Goal: Task Accomplishment & Management: Complete application form

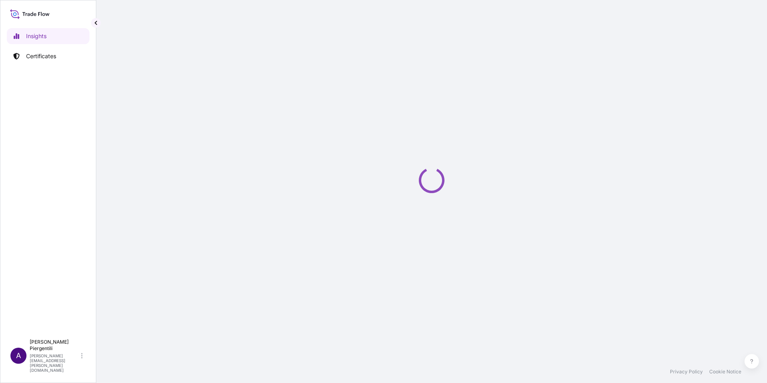
select select "2025"
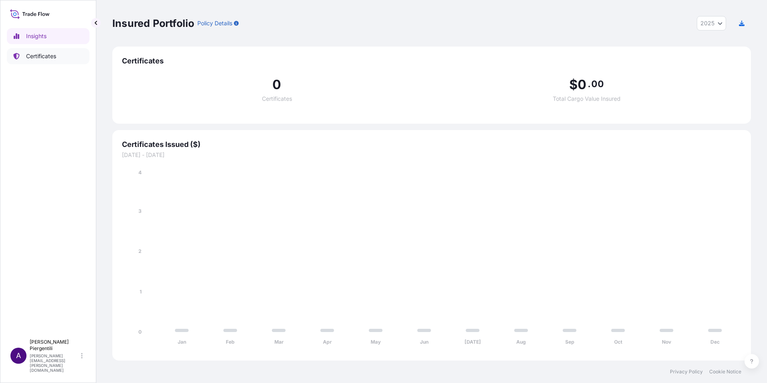
click at [37, 56] on p "Certificates" at bounding box center [41, 56] width 30 height 8
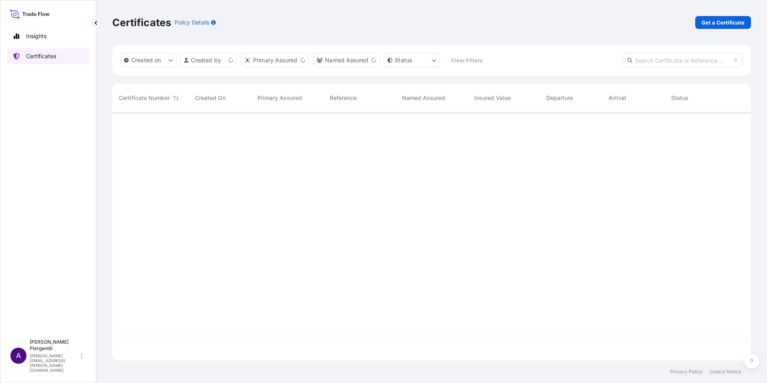
scroll to position [246, 633]
click at [723, 19] on p "Get a Certificate" at bounding box center [723, 22] width 43 height 8
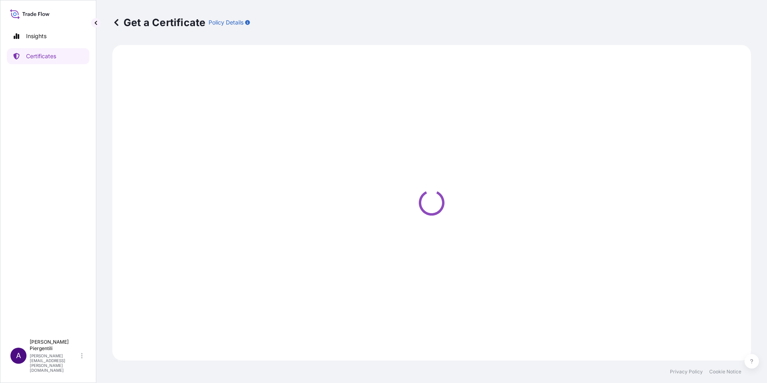
select select "Sea"
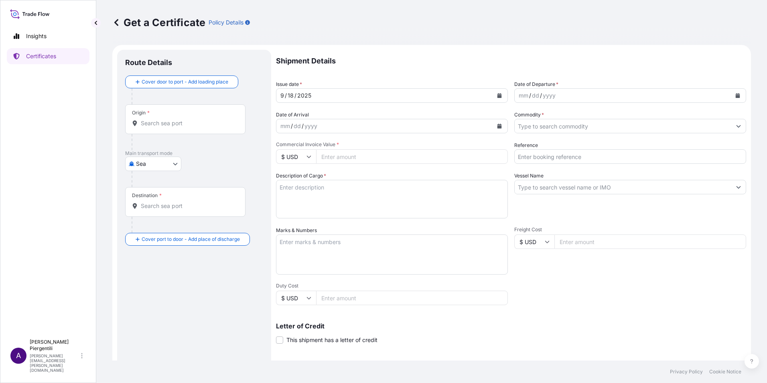
click at [178, 128] on div "Origin *" at bounding box center [185, 119] width 120 height 30
click at [178, 127] on input "Origin *" at bounding box center [188, 123] width 95 height 8
paste input "[GEOGRAPHIC_DATA]"
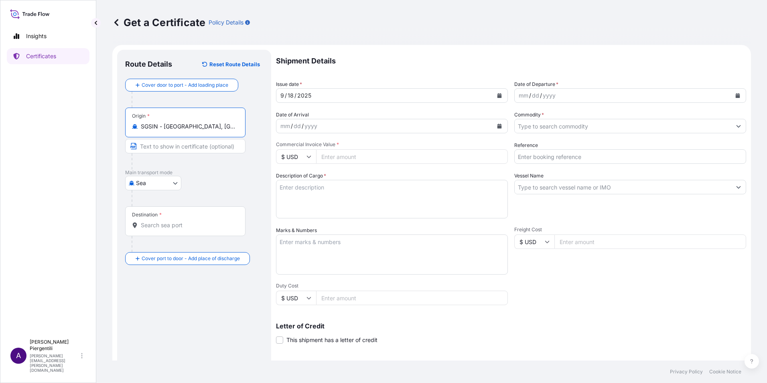
type input "SGSIN - [GEOGRAPHIC_DATA], [GEOGRAPHIC_DATA]"
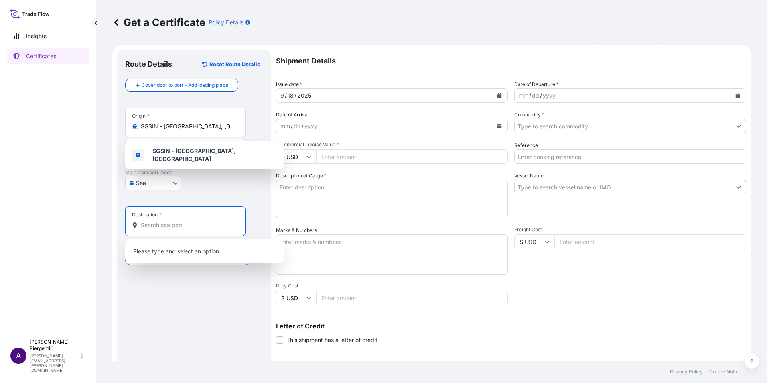
click at [190, 225] on input "Destination *" at bounding box center [188, 225] width 95 height 8
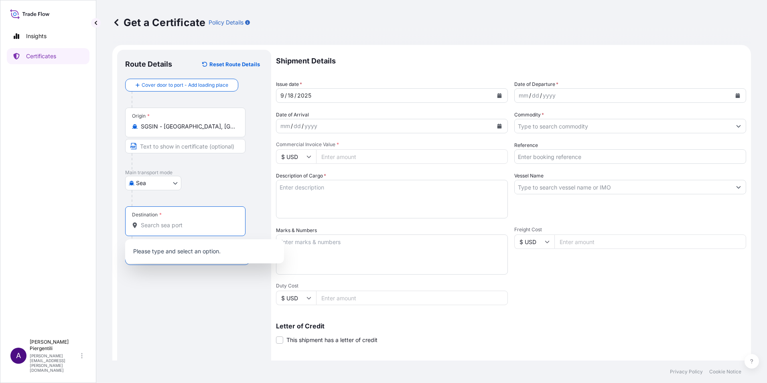
paste input "[GEOGRAPHIC_DATA]"
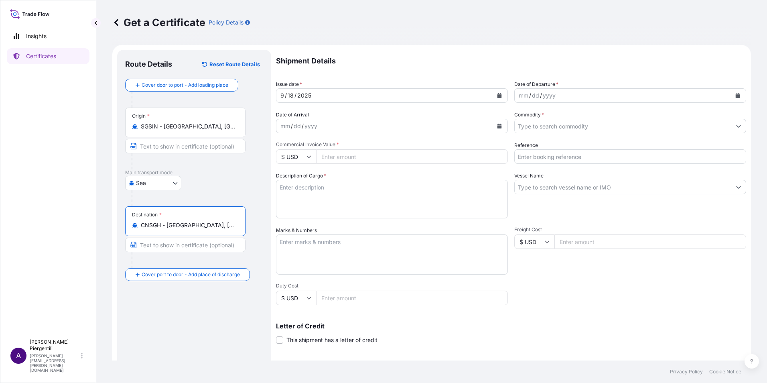
type input "CNSGH - [GEOGRAPHIC_DATA], [GEOGRAPHIC_DATA]"
click at [499, 94] on button "Calendar" at bounding box center [499, 95] width 13 height 13
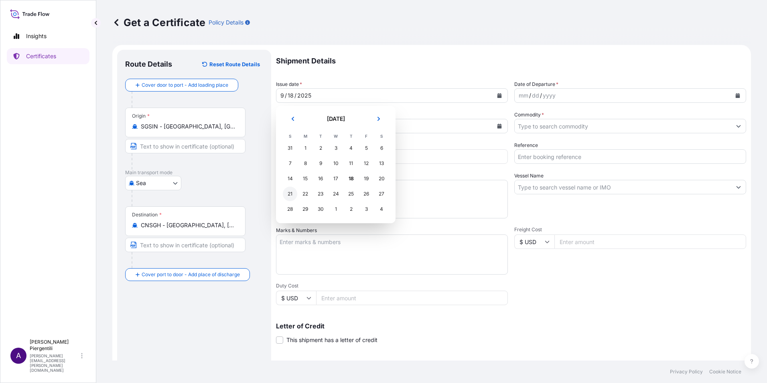
click at [291, 193] on div "21" at bounding box center [290, 194] width 14 height 14
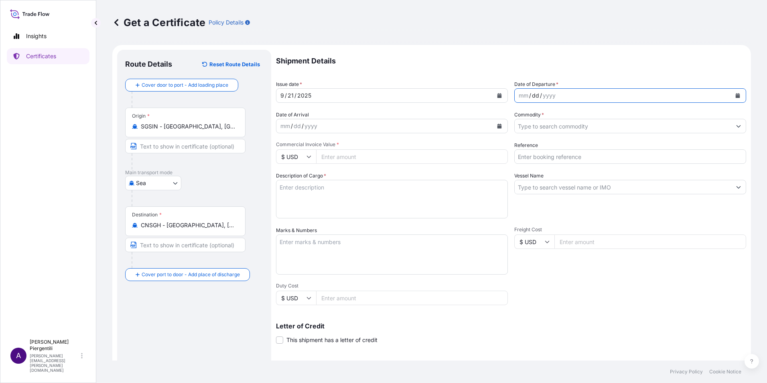
click at [536, 96] on div "dd" at bounding box center [535, 96] width 9 height 10
click at [735, 95] on button "Calendar" at bounding box center [737, 95] width 13 height 13
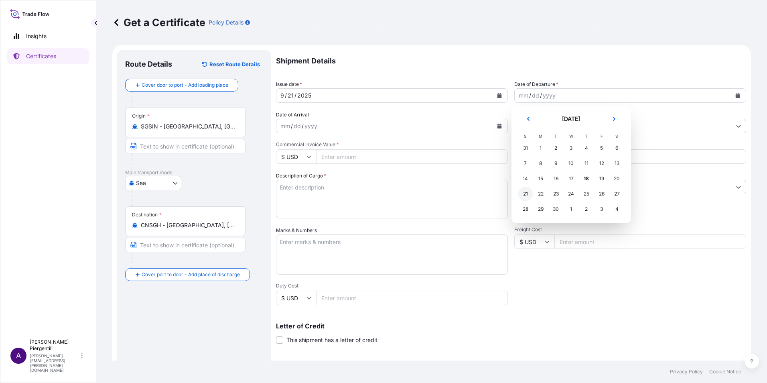
click at [525, 194] on div "21" at bounding box center [525, 194] width 14 height 14
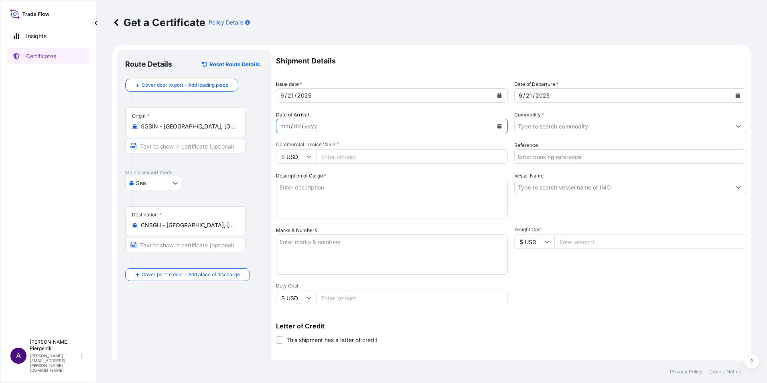
click at [499, 125] on button "Calendar" at bounding box center [499, 126] width 13 height 13
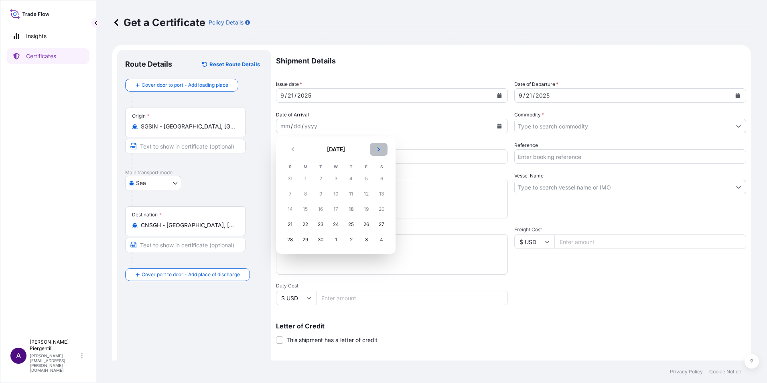
click at [375, 149] on button "Next" at bounding box center [379, 149] width 18 height 13
click at [366, 180] on div "3" at bounding box center [366, 178] width 14 height 14
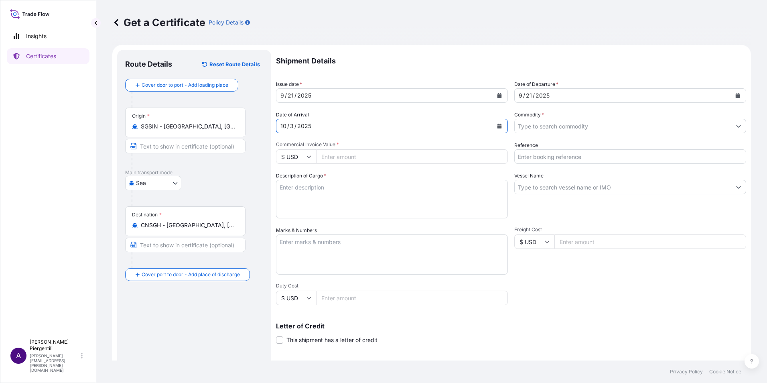
click at [736, 128] on icon "Show suggestions" at bounding box center [738, 126] width 5 height 5
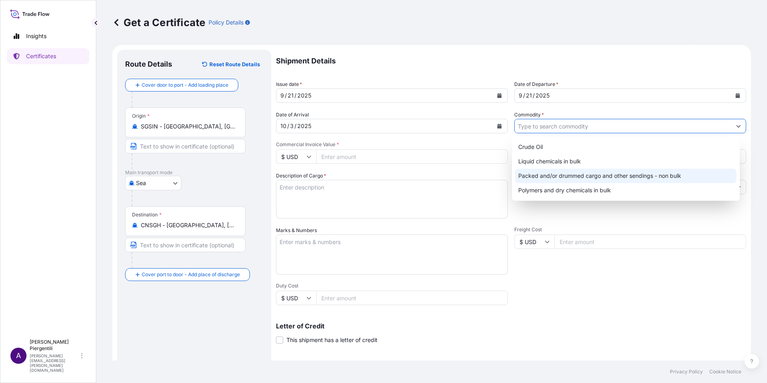
click at [619, 176] on div "Packed and/or drummed cargo and other sendings - non bulk" at bounding box center [626, 175] width 222 height 14
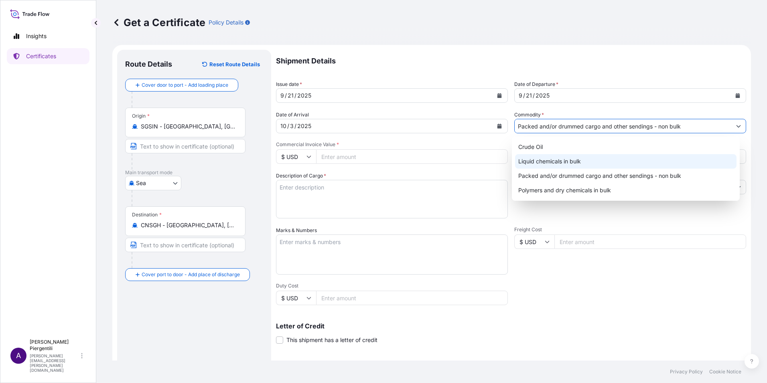
click at [541, 156] on div "Liquid chemicals in bulk" at bounding box center [626, 161] width 222 height 14
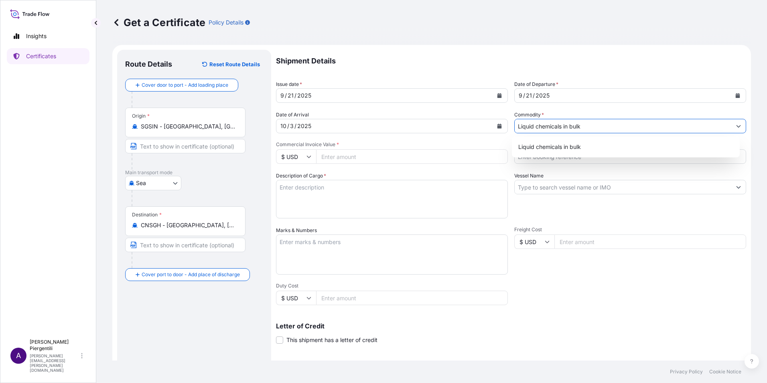
click at [736, 124] on icon "Show suggestions" at bounding box center [738, 126] width 5 height 5
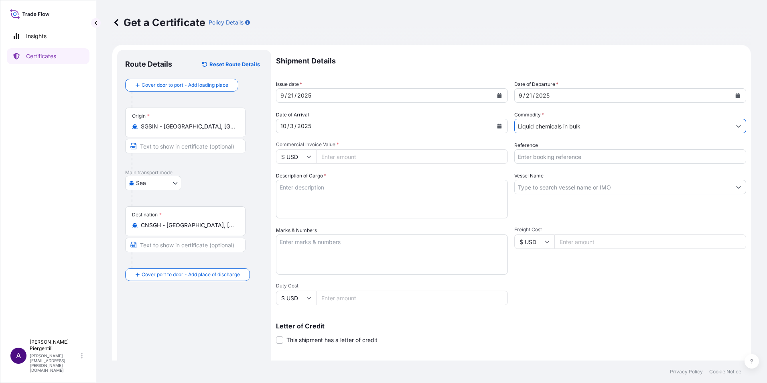
click at [736, 124] on icon "Show suggestions" at bounding box center [738, 126] width 5 height 5
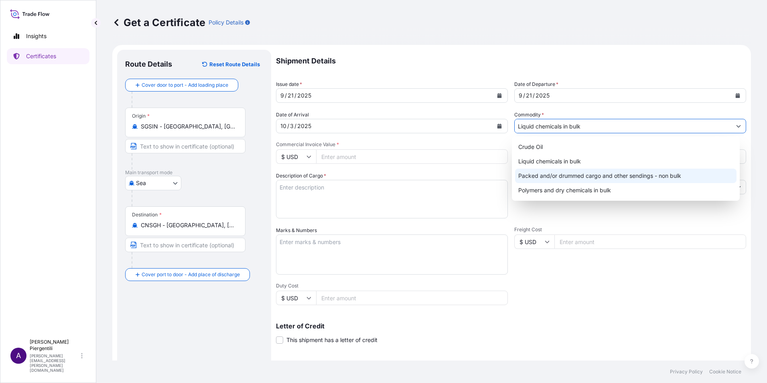
click at [560, 175] on div "Packed and/or drummed cargo and other sendings - non bulk" at bounding box center [626, 175] width 222 height 14
type input "Packed and/or drummed cargo and other sendings - non bulk"
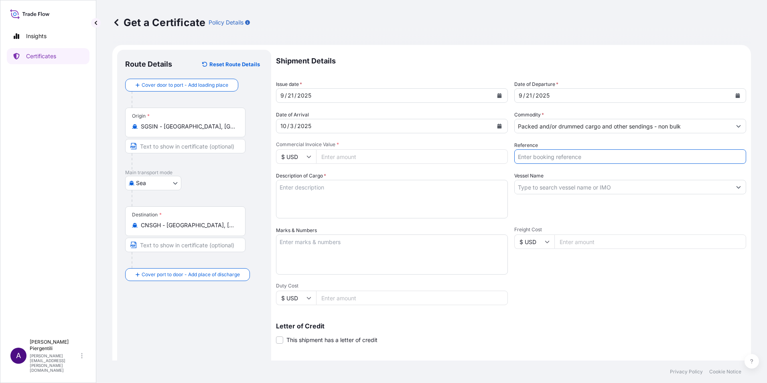
click at [554, 160] on input "Reference" at bounding box center [630, 156] width 232 height 14
type input "5013241816"
click at [310, 157] on icon at bounding box center [309, 157] width 4 height 2
click at [294, 179] on div "€ EUR" at bounding box center [296, 178] width 34 height 15
type input "€ EUR"
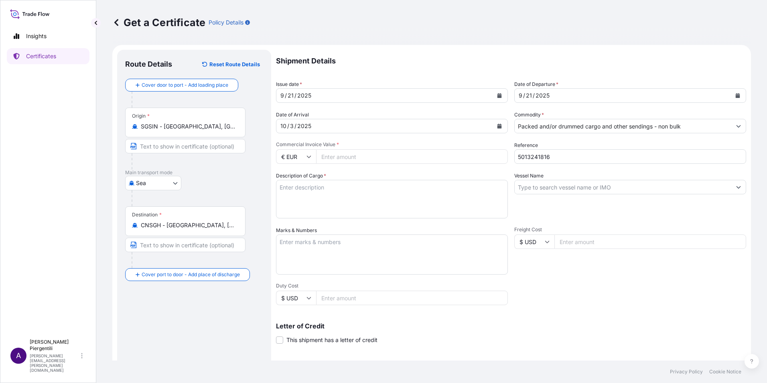
click at [333, 155] on input "Commercial Invoice Value *" at bounding box center [412, 156] width 192 height 14
type input "256158.40"
click at [531, 187] on input "Vessel Name" at bounding box center [623, 187] width 217 height 14
click at [579, 189] on input "Vessel Name" at bounding box center [623, 187] width 217 height 14
paste input "SEASPAN HARRIER V.2525E"
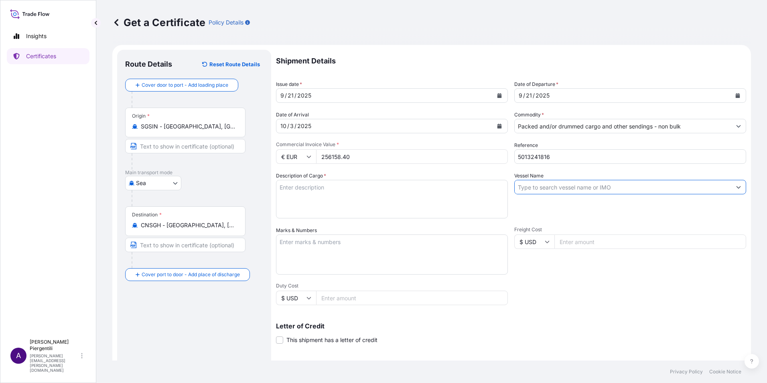
type input "SEASPAN HARRIER V.2525E"
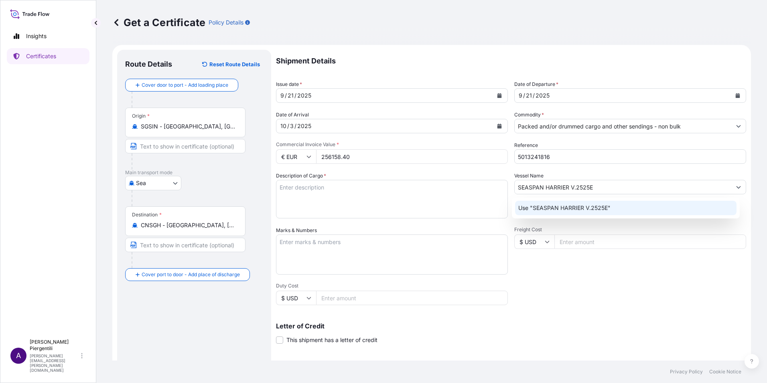
click at [567, 208] on p "Use "SEASPAN HARRIER V.2525E"" at bounding box center [564, 208] width 92 height 8
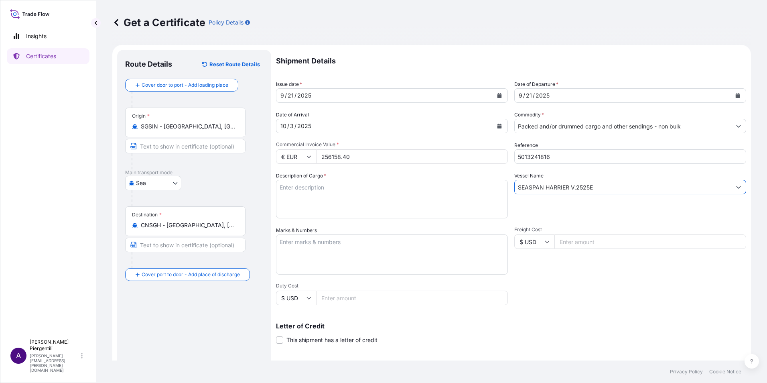
click at [300, 191] on textarea "Description of Cargo *" at bounding box center [392, 199] width 232 height 39
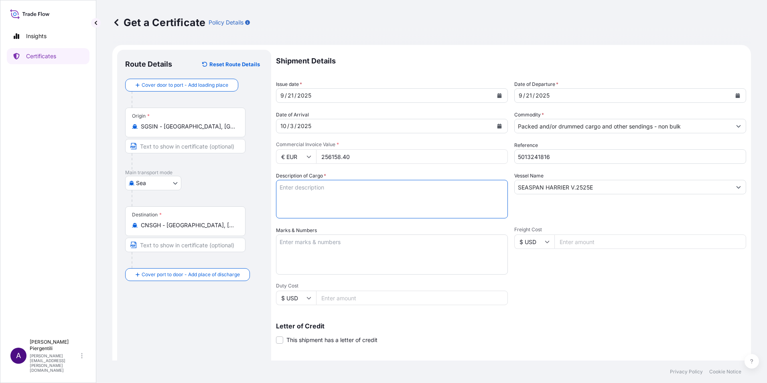
click at [297, 189] on textarea "Description of Cargo *" at bounding box center [392, 199] width 232 height 39
paste textarea "DRY FREIGHT-20 / 5 PALLET"
drag, startPoint x: 280, startPoint y: 187, endPoint x: 316, endPoint y: 201, distance: 38.5
click at [280, 187] on textarea "DRY FREIGHT-20 / 5 PALLET" at bounding box center [392, 199] width 232 height 39
paste textarea "GLDU9322441"
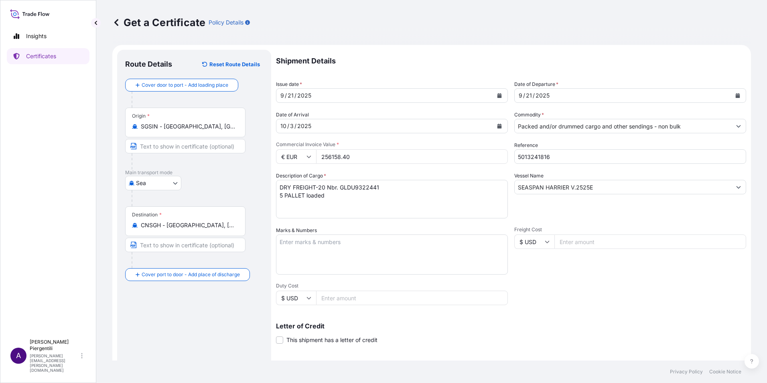
drag, startPoint x: 292, startPoint y: 193, endPoint x: 295, endPoint y: 186, distance: 7.6
click at [292, 193] on textarea "DRY FREIGHT-20 Nbr. GLDU9322441 5 PALLET loaded" at bounding box center [392, 199] width 232 height 39
drag, startPoint x: 278, startPoint y: 186, endPoint x: 325, endPoint y: 186, distance: 46.9
click at [325, 186] on textarea "DRY FREIGHT-20 Nbr. GLDU9322441 5 PALLET loaded" at bounding box center [392, 199] width 232 height 39
paste textarea "1X20GP CONTAINER STC"
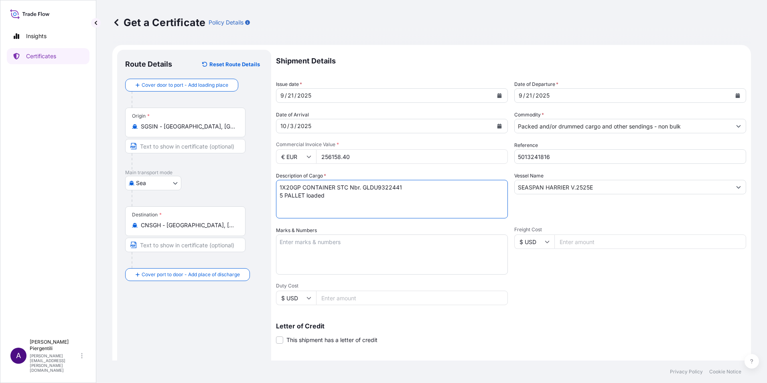
drag, startPoint x: 349, startPoint y: 185, endPoint x: 398, endPoint y: 175, distance: 49.7
click at [402, 185] on textarea "1X20GP CONTAINER STC Nbr. GLDU9322441 5 PALLET loaded" at bounding box center [392, 199] width 232 height 39
paste textarea "Nbr. GLDU9322441"
drag, startPoint x: 325, startPoint y: 195, endPoint x: 276, endPoint y: 197, distance: 49.8
click at [276, 197] on form "Route Details Reset Route Details Cover door to port - Add loading place Place …" at bounding box center [431, 252] width 639 height 414
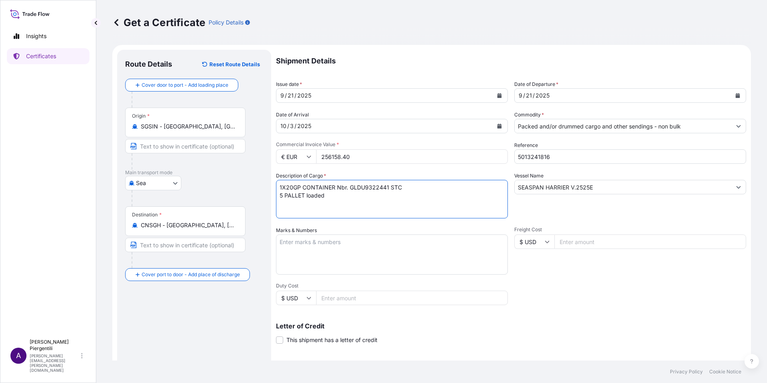
paste textarea "S (17 STEEL DRUMS) 865.40 KGS OF Z 501 AVANT CATALYST DRUM 170L WITH 50 KG"
type textarea "1X20GP CONTAINER Nbr. GLDU9322441 STC 5 PALLETS (17 STEEL DRUMS) 865.40 KGS OF …"
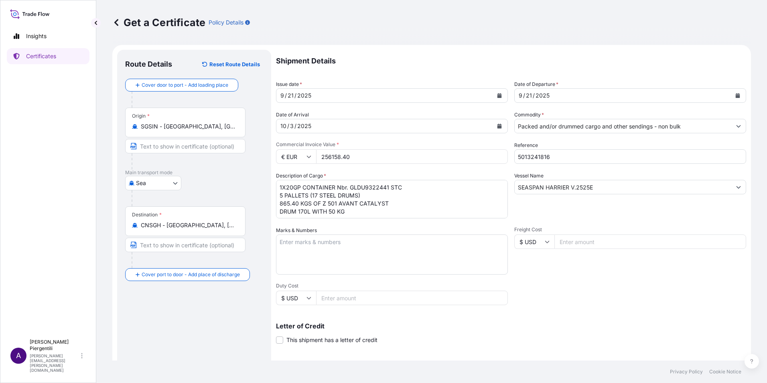
click at [289, 242] on textarea "Marks & Numbers" at bounding box center [392, 254] width 232 height 40
paste textarea "FREIGHT PREPAID ORIGIN [GEOGRAPHIC_DATA] SHIPPING MARK : 25PEC03IP024 / [GEOGRA…"
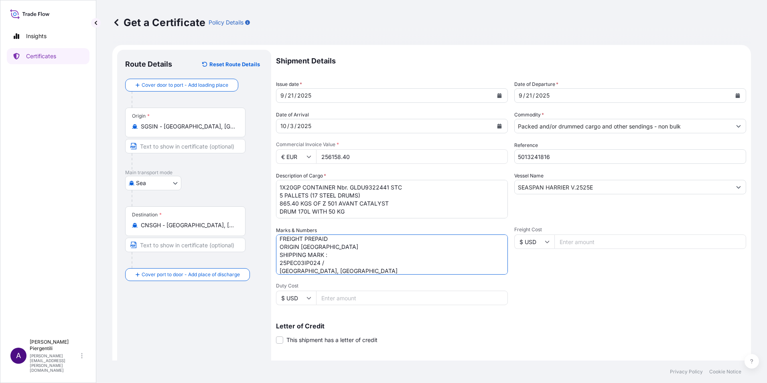
click at [332, 255] on textarea "FREIGHT PREPAID ORIGIN [GEOGRAPHIC_DATA] SHIPPING MARK : 25PEC03IP024 / [GEOGRA…" at bounding box center [392, 254] width 232 height 40
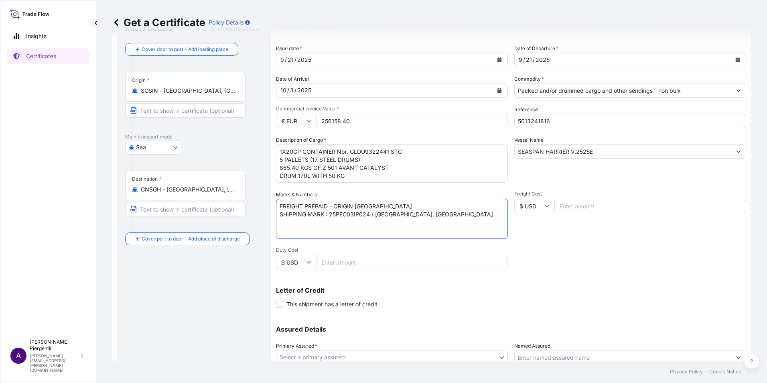
scroll to position [80, 0]
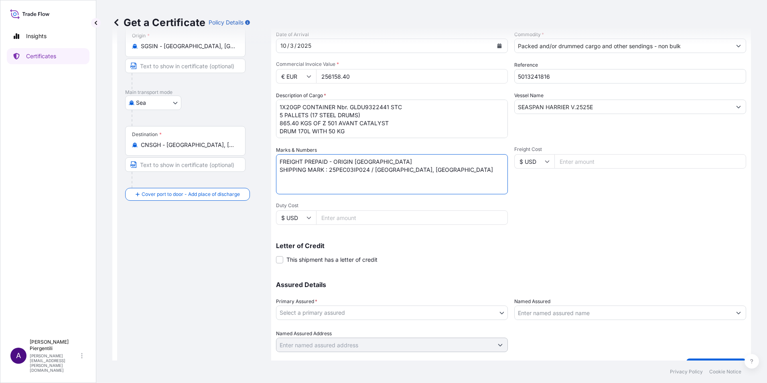
type textarea "FREIGHT PREPAID - ORIGIN [GEOGRAPHIC_DATA] SHIPPING MARK : 25PEC03IP024 / [GEOG…"
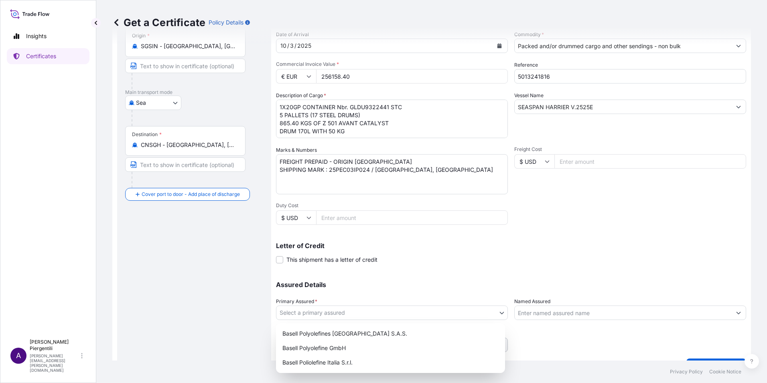
click at [499, 314] on body "Insights Certificates A [PERSON_NAME] [PERSON_NAME][EMAIL_ADDRESS][PERSON_NAME]…" at bounding box center [383, 191] width 767 height 383
click at [340, 347] on div "Basell Polyolefine GmbH" at bounding box center [390, 348] width 223 height 14
select select "32037"
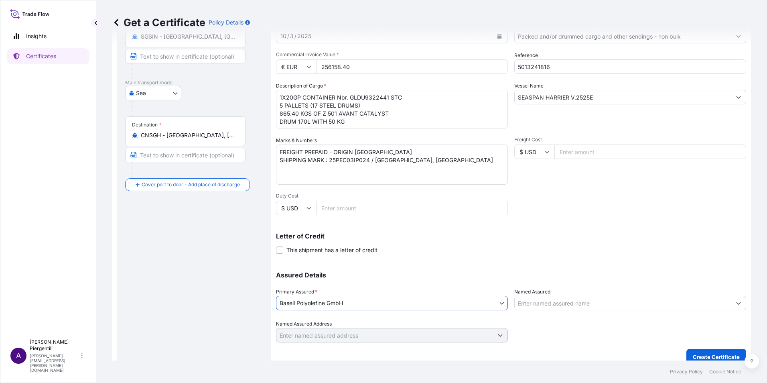
scroll to position [99, 0]
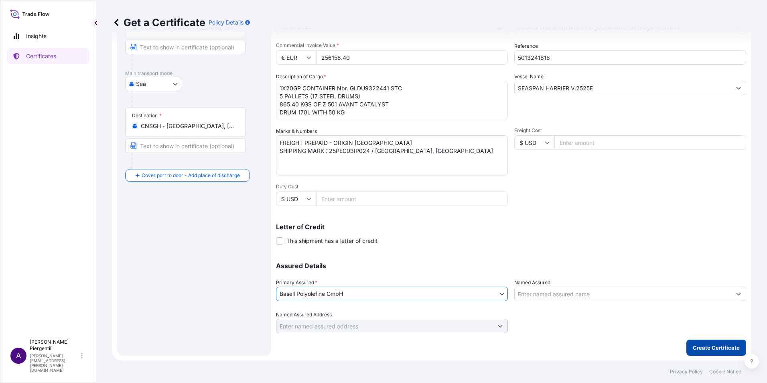
click at [711, 345] on p "Create Certificate" at bounding box center [716, 347] width 47 height 8
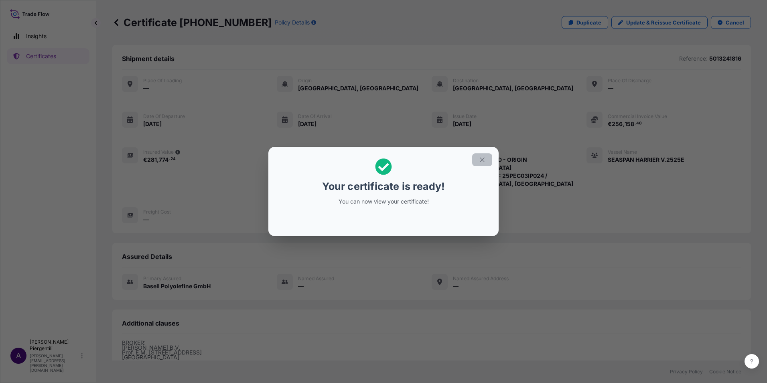
click at [480, 160] on icon "button" at bounding box center [482, 159] width 7 height 7
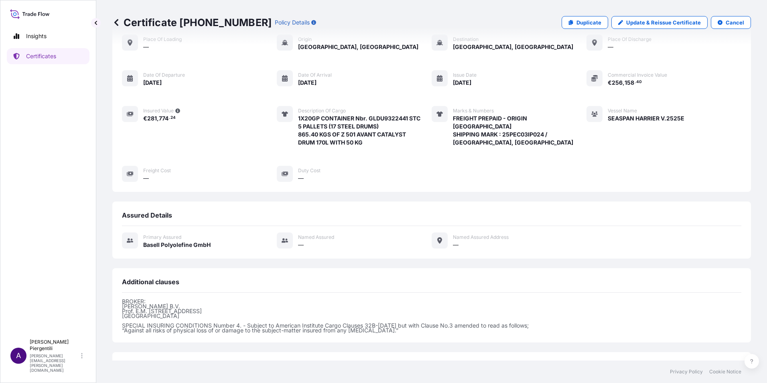
scroll to position [108, 0]
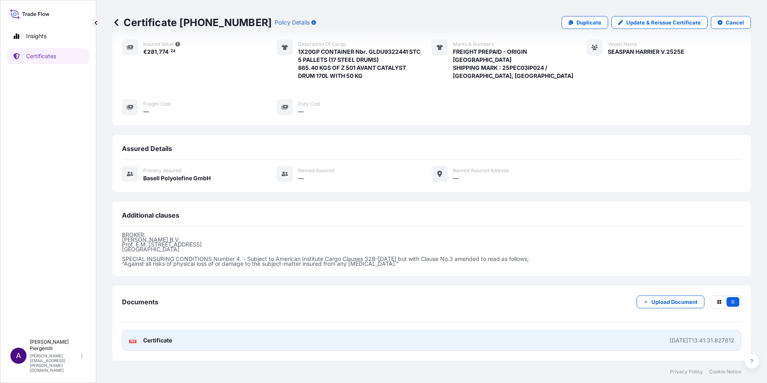
click at [147, 340] on span "Certificate" at bounding box center [157, 340] width 29 height 8
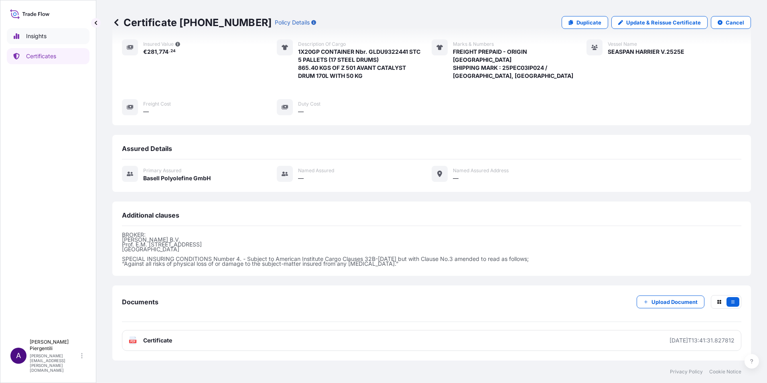
click at [45, 36] on p "Insights" at bounding box center [36, 36] width 20 height 8
select select "2025"
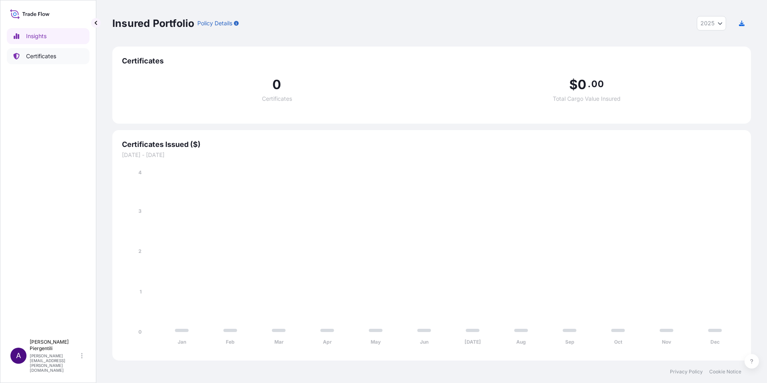
click at [39, 53] on p "Certificates" at bounding box center [41, 56] width 30 height 8
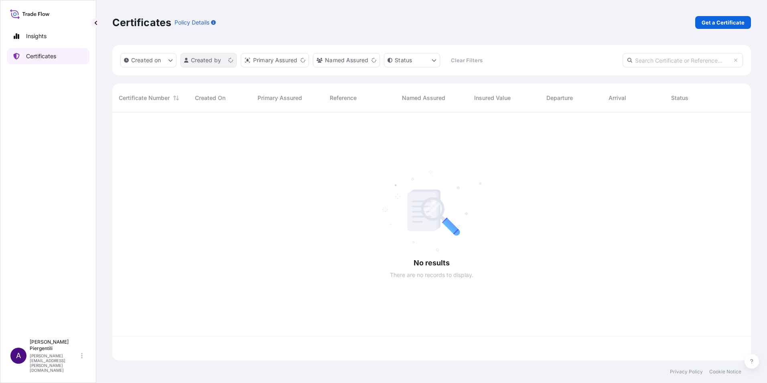
scroll to position [246, 633]
click at [728, 22] on p "Get a Certificate" at bounding box center [723, 22] width 43 height 8
select select "Sea"
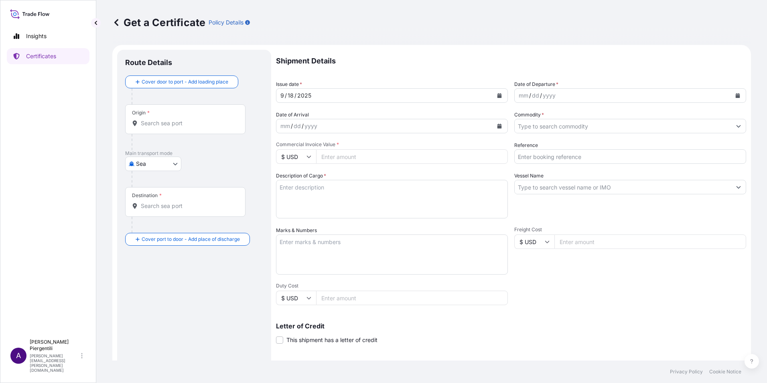
click at [497, 95] on icon "Calendar" at bounding box center [499, 95] width 5 height 5
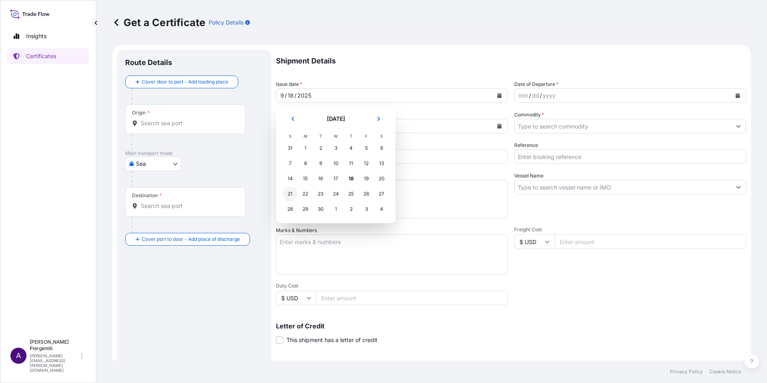
click at [290, 193] on div "21" at bounding box center [290, 194] width 14 height 14
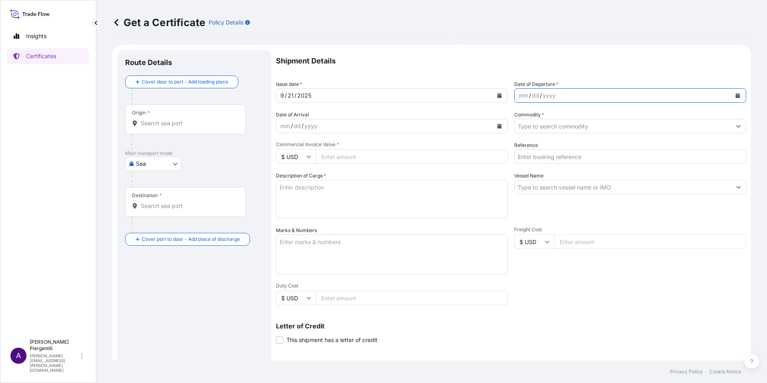
click at [735, 96] on button "Calendar" at bounding box center [737, 95] width 13 height 13
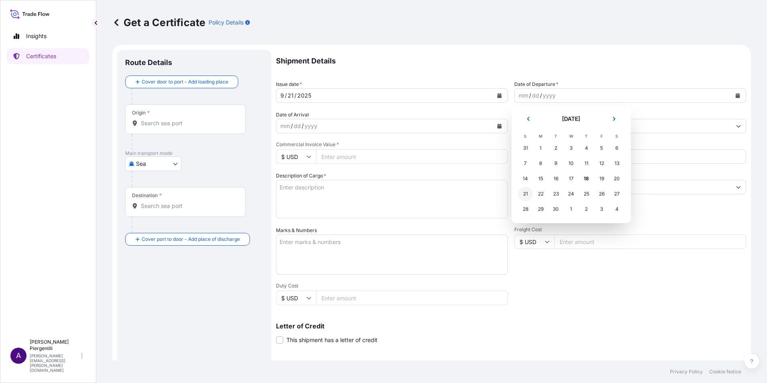
click at [523, 191] on div "21" at bounding box center [525, 194] width 14 height 14
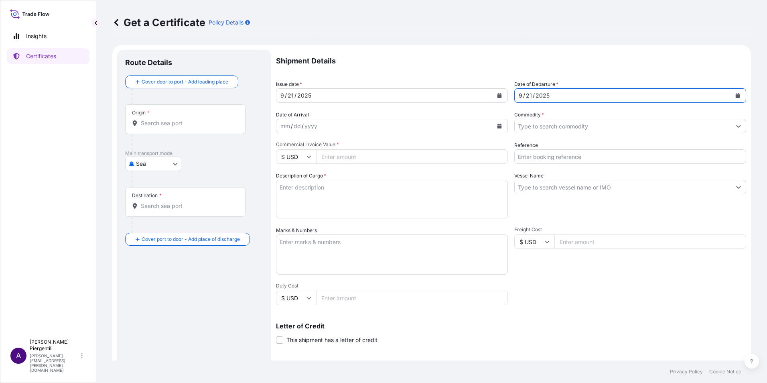
click at [497, 126] on icon "Calendar" at bounding box center [499, 126] width 4 height 5
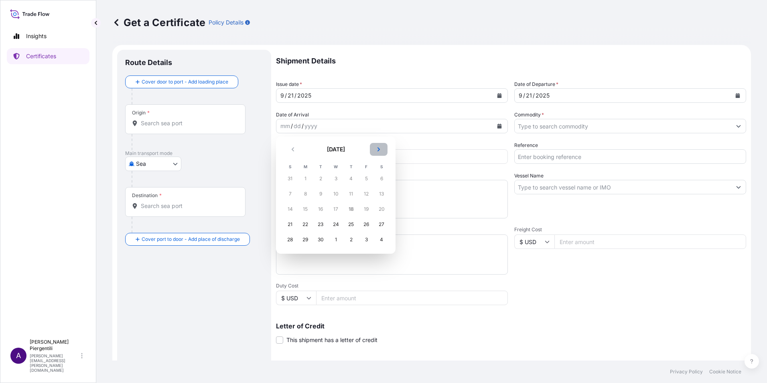
click at [381, 150] on icon "Next" at bounding box center [378, 149] width 5 height 5
click at [366, 180] on div "3" at bounding box center [366, 178] width 14 height 14
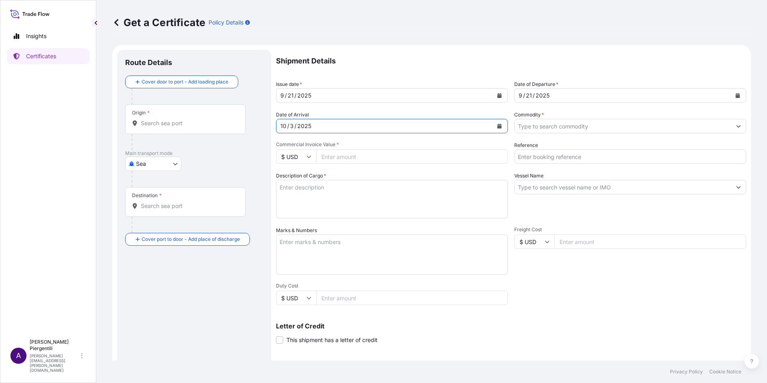
click at [184, 122] on input "Origin *" at bounding box center [188, 123] width 95 height 8
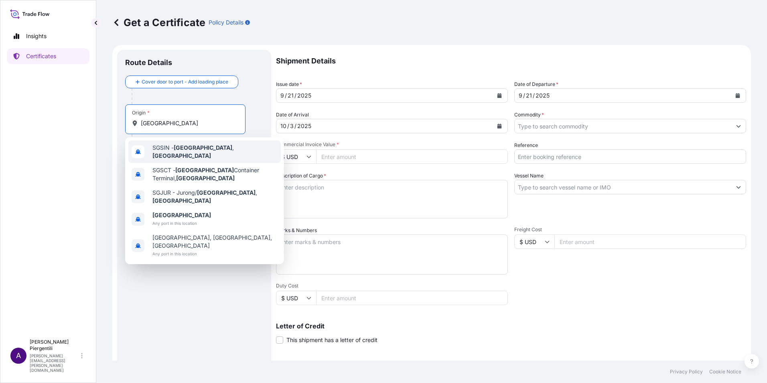
click at [203, 152] on span "SGSIN - [GEOGRAPHIC_DATA] , [GEOGRAPHIC_DATA]" at bounding box center [214, 152] width 125 height 16
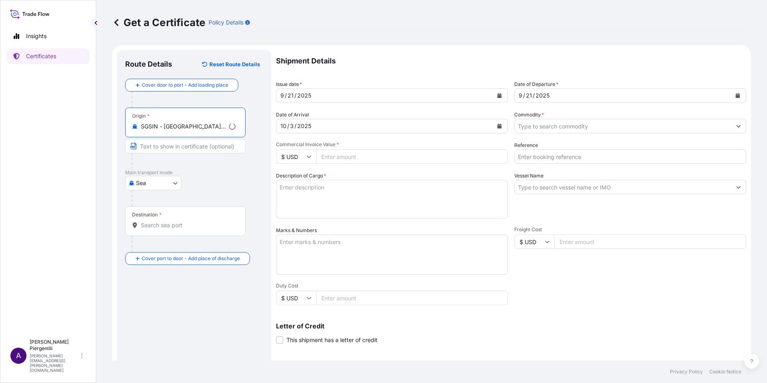
type input "SGSIN - [GEOGRAPHIC_DATA], [GEOGRAPHIC_DATA]"
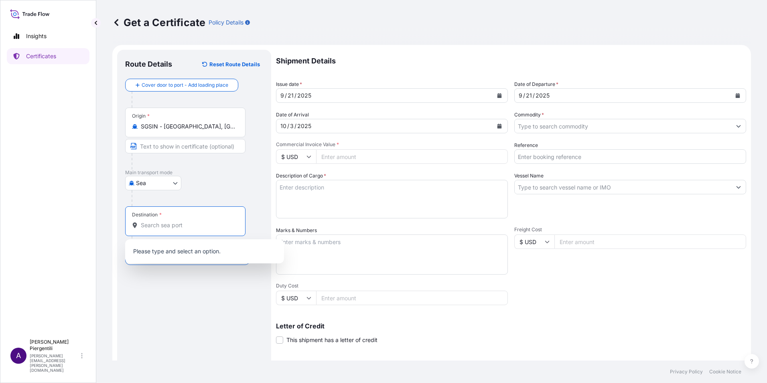
click at [179, 223] on input "Destination *" at bounding box center [188, 225] width 95 height 8
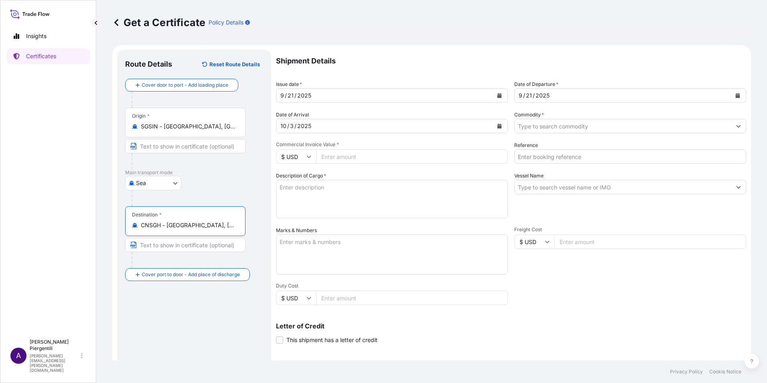
type input "CNSGH - [GEOGRAPHIC_DATA], [GEOGRAPHIC_DATA]"
click at [737, 127] on icon "Show suggestions" at bounding box center [739, 126] width 4 height 2
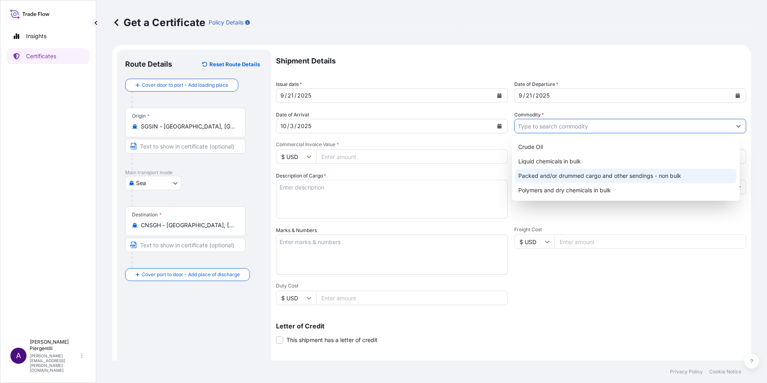
click at [616, 177] on div "Packed and/or drummed cargo and other sendings - non bulk" at bounding box center [626, 175] width 222 height 14
type input "Packed and/or drummed cargo and other sendings - non bulk"
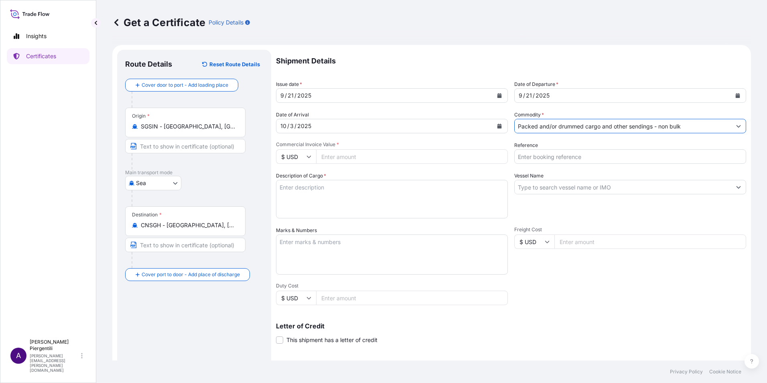
click at [532, 156] on input "Reference" at bounding box center [630, 156] width 232 height 14
click at [524, 156] on input "Reference" at bounding box center [630, 156] width 232 height 14
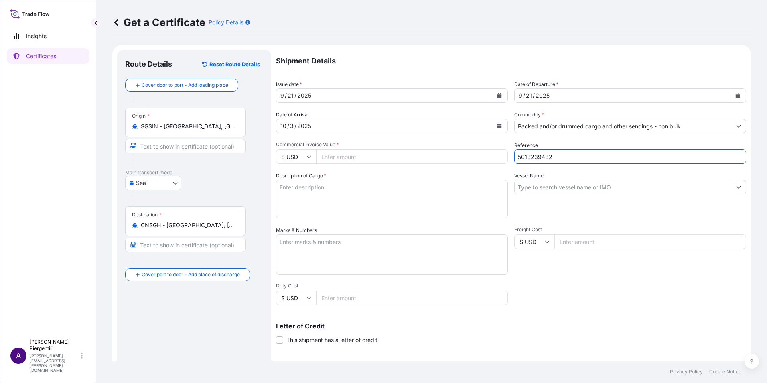
type input "5013239432"
click at [311, 159] on input "$ USD" at bounding box center [296, 156] width 40 height 14
click at [296, 178] on div "€ EUR" at bounding box center [296, 178] width 34 height 15
type input "€ EUR"
click at [355, 156] on input "Commercial Invoice Value *" at bounding box center [412, 156] width 192 height 14
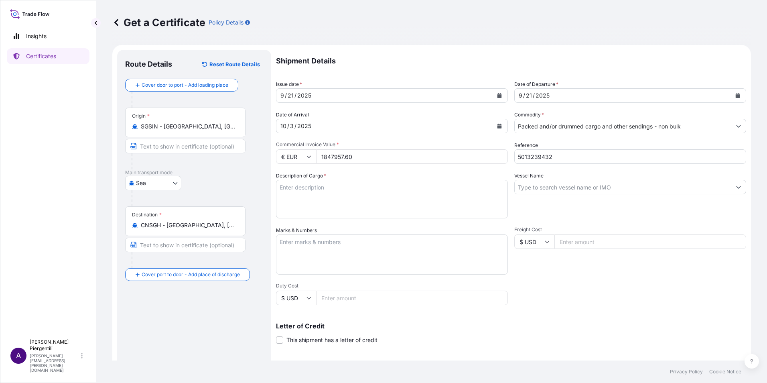
type input "1847957.60"
click at [571, 185] on input "Vessel Name" at bounding box center [623, 187] width 217 height 14
drag, startPoint x: 528, startPoint y: 186, endPoint x: 526, endPoint y: 181, distance: 5.2
click at [528, 186] on input "Vessel Name" at bounding box center [623, 187] width 217 height 14
paste input "SEASPAN HARRIER V.2525E"
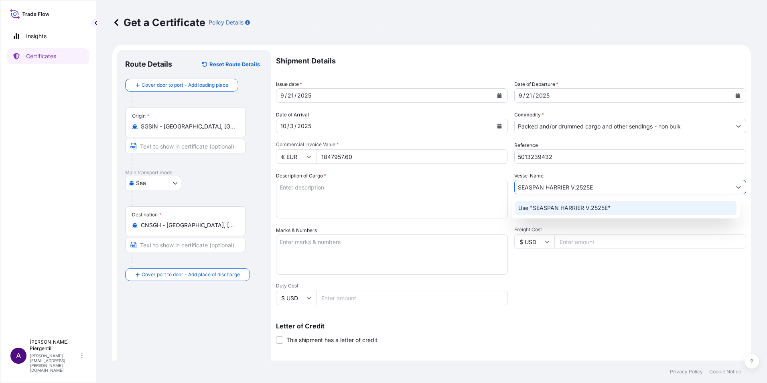
click at [590, 205] on p "Use "SEASPAN HARRIER V.2525E"" at bounding box center [564, 208] width 92 height 8
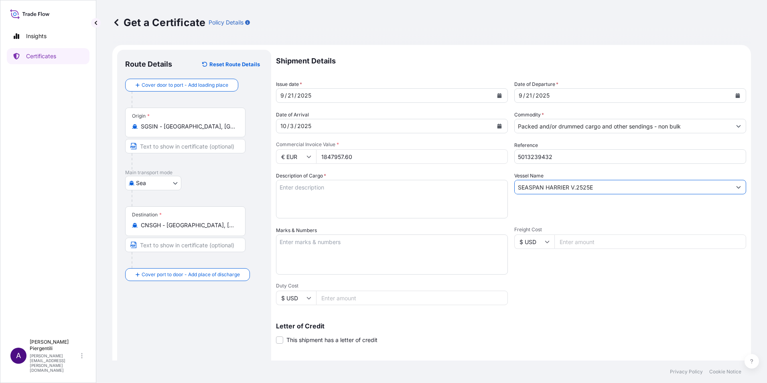
type input "SEASPAN HARRIER V.2525E"
click at [286, 189] on textarea "Description of Cargo *" at bounding box center [392, 199] width 232 height 39
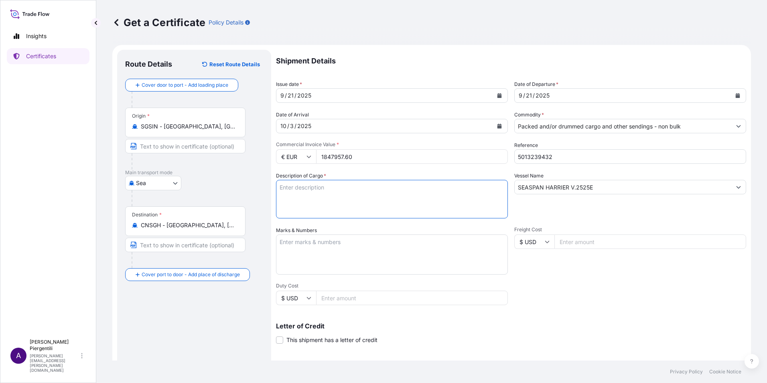
paste textarea "1X40HC CONTAINER STC: 32 PALLETS (125 STEEL DRUMS) 6,243.10 KGS OF Z 501 AVANT …"
click at [335, 187] on textarea "1X40HC CONTAINER STC: 32 PALLETS (125 STEEL DRUMS) 6,243.10 KGS OF Z 501 AVANT …" at bounding box center [392, 199] width 232 height 39
paste textarea "TCLU6420040"
type textarea "1X40HC CONTAINER Nbr. TCLU6420040 STC: 32 PALLETS (125 STEEL DRUMS) 6,243.10 KG…"
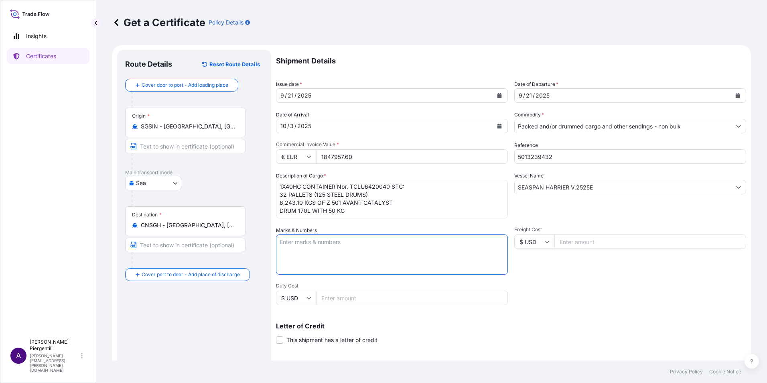
click at [312, 250] on textarea "Marks & Numbers" at bounding box center [392, 254] width 232 height 40
paste textarea "FREIGHT PREPAID ORIGIN [GEOGRAPHIC_DATA] SHIPPING MARK : 25PEC03IP024 / [GEOGRA…"
click at [350, 240] on textarea "FREIGHT PREPAID ORIGIN [GEOGRAPHIC_DATA] SHIPPING MARK : 25PEC03IP024 / [GEOGRA…" at bounding box center [392, 254] width 232 height 40
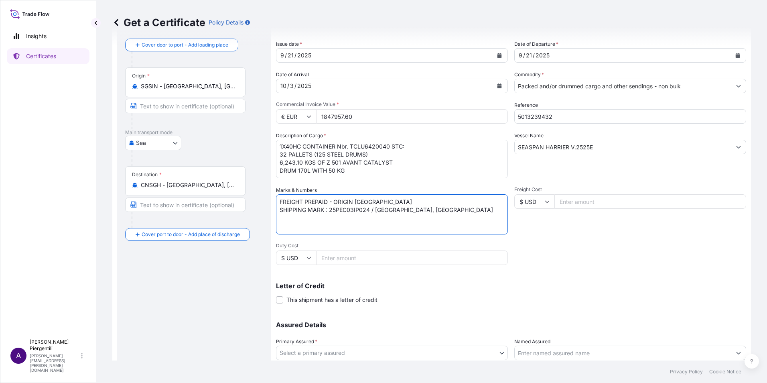
scroll to position [99, 0]
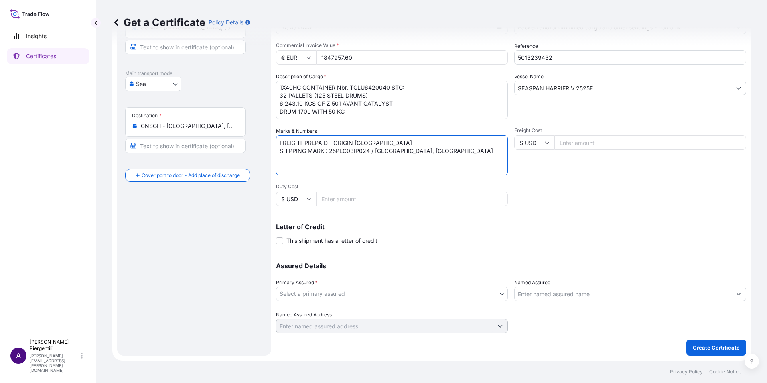
type textarea "FREIGHT PREPAID - ORIGIN [GEOGRAPHIC_DATA] SHIPPING MARK : 25PEC03IP024 / [GEOG…"
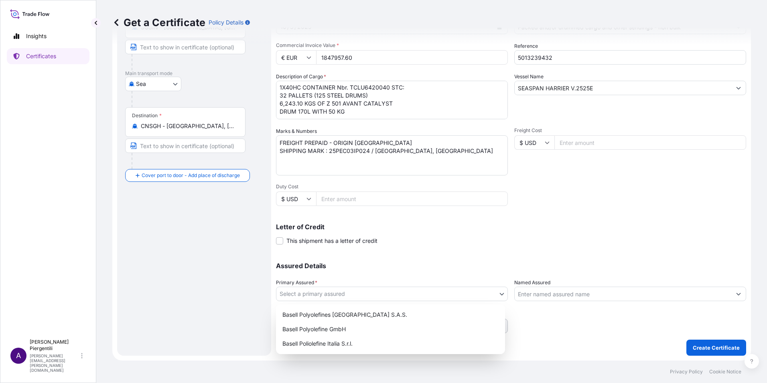
click at [499, 296] on body "Insights Certificates A [PERSON_NAME] [PERSON_NAME][EMAIL_ADDRESS][PERSON_NAME]…" at bounding box center [383, 191] width 767 height 383
click at [341, 327] on div "Basell Polyolefine GmbH" at bounding box center [390, 329] width 223 height 14
select select "32037"
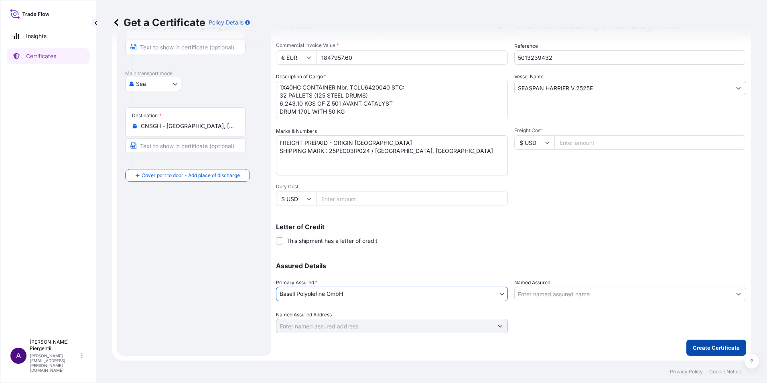
click at [700, 347] on p "Create Certificate" at bounding box center [716, 347] width 47 height 8
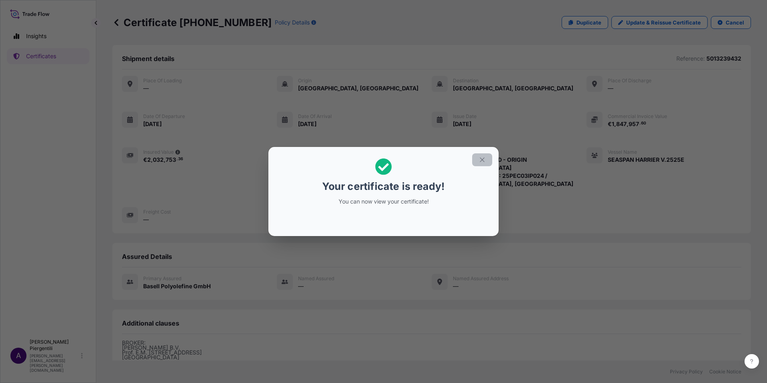
click at [481, 158] on icon "button" at bounding box center [482, 159] width 7 height 7
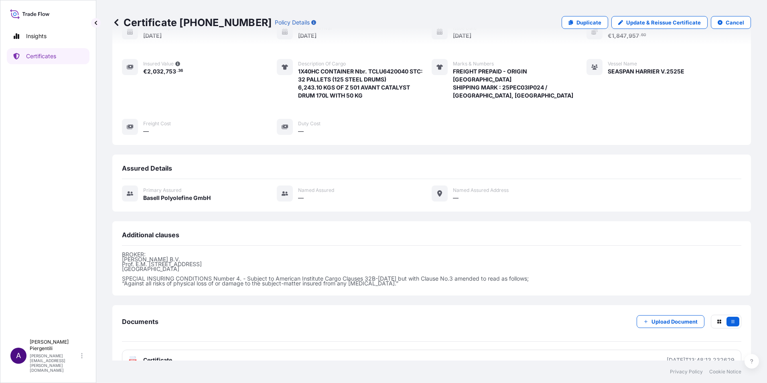
scroll to position [108, 0]
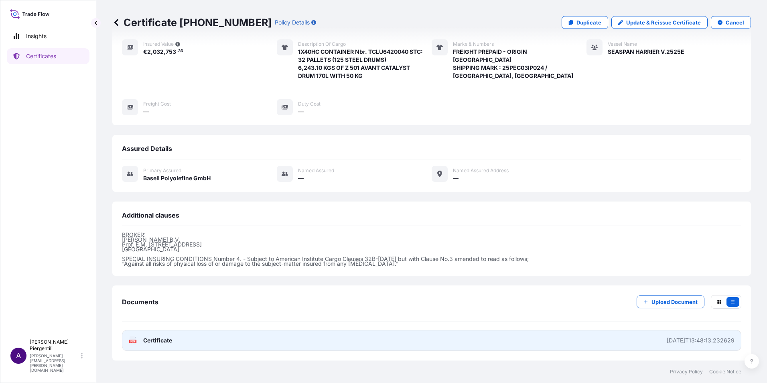
click at [166, 337] on span "Certificate" at bounding box center [157, 340] width 29 height 8
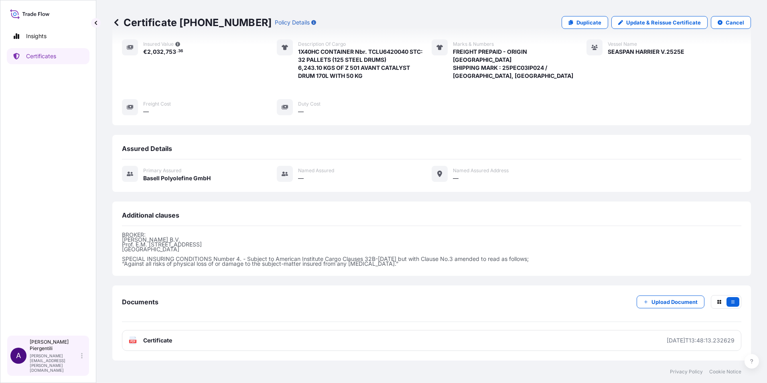
click at [57, 366] on p "[PERSON_NAME][EMAIL_ADDRESS][PERSON_NAME][DOMAIN_NAME]" at bounding box center [55, 362] width 50 height 19
